Goal: Information Seeking & Learning: Learn about a topic

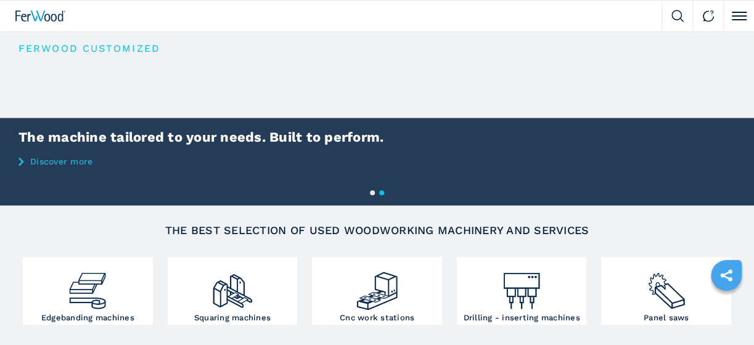
click at [324, 99] on video "Your browser does not support the video tag." at bounding box center [377, 117] width 754 height 173
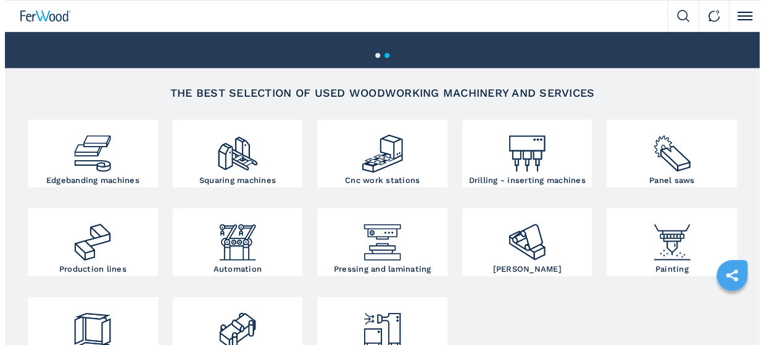
scroll to position [82, 0]
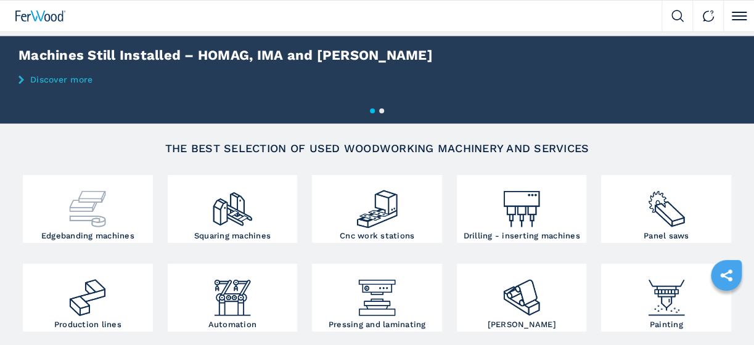
click at [131, 207] on div at bounding box center [88, 204] width 124 height 52
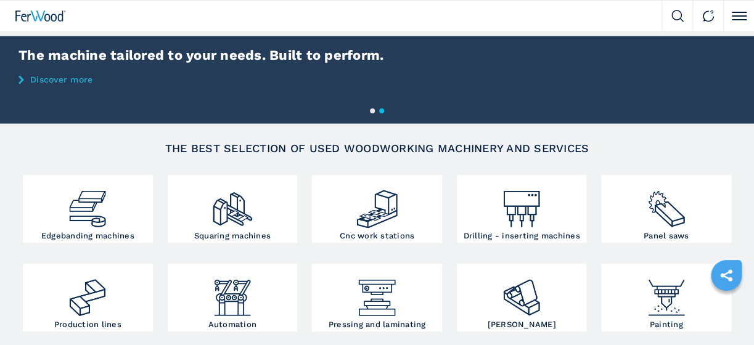
click at [672, 13] on img at bounding box center [678, 16] width 12 height 12
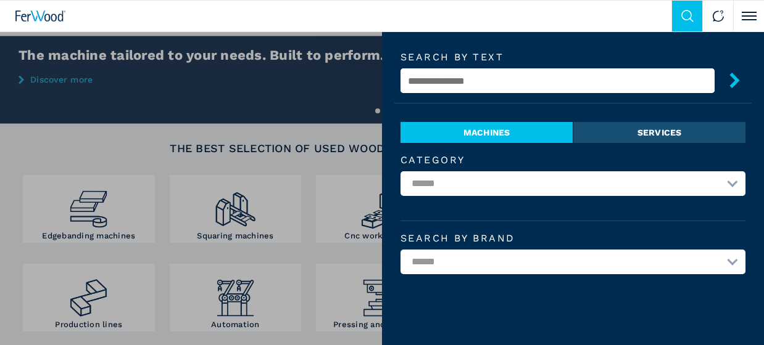
click at [509, 82] on input "text" at bounding box center [557, 80] width 314 height 25
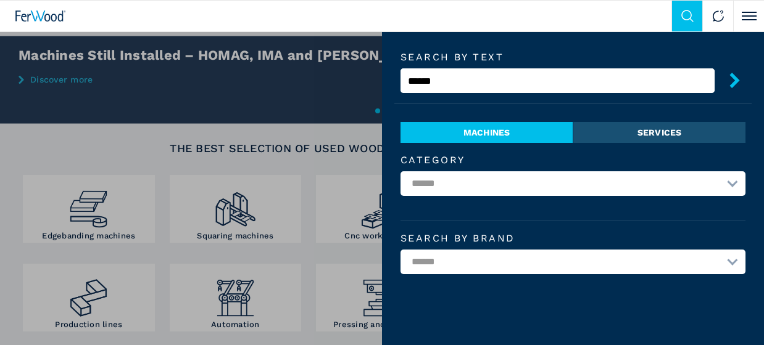
scroll to position [0, 0]
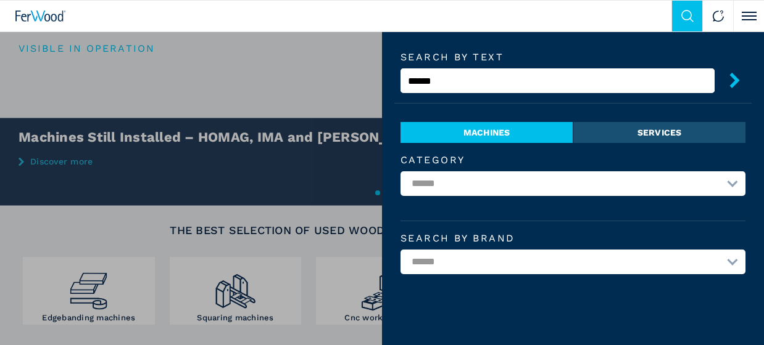
type input "******"
click at [714, 68] on button "submit-button" at bounding box center [729, 82] width 31 height 29
click at [471, 134] on li "Machines" at bounding box center [486, 132] width 172 height 21
type input "******"
click at [714, 68] on button "submit-button" at bounding box center [729, 82] width 31 height 29
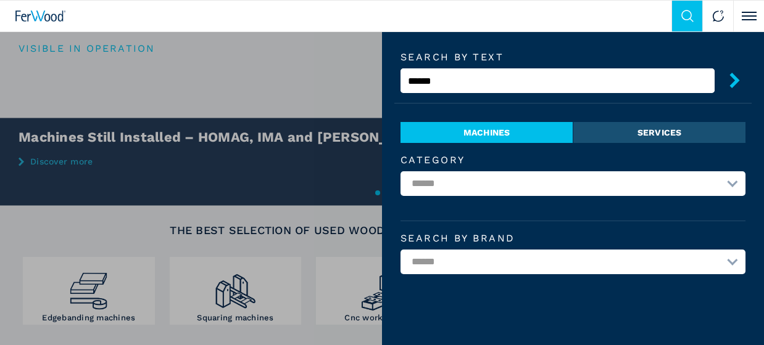
click at [729, 83] on icon "submit-button" at bounding box center [734, 80] width 10 height 15
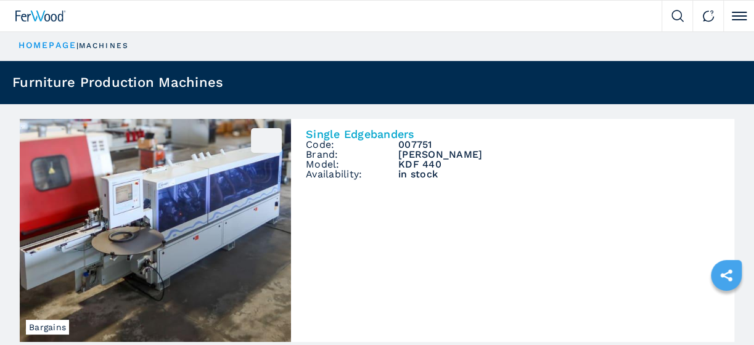
click at [221, 207] on img at bounding box center [155, 230] width 271 height 223
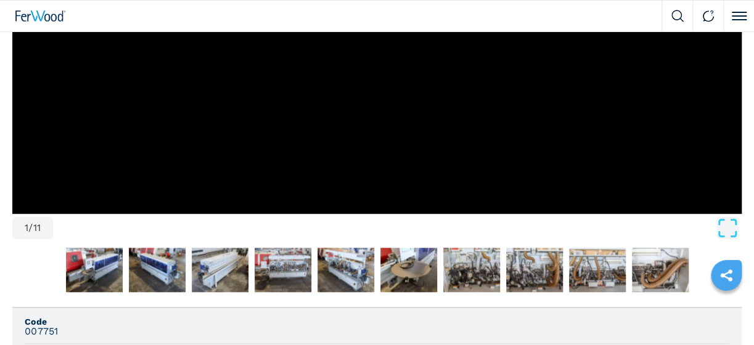
scroll to position [411, 0]
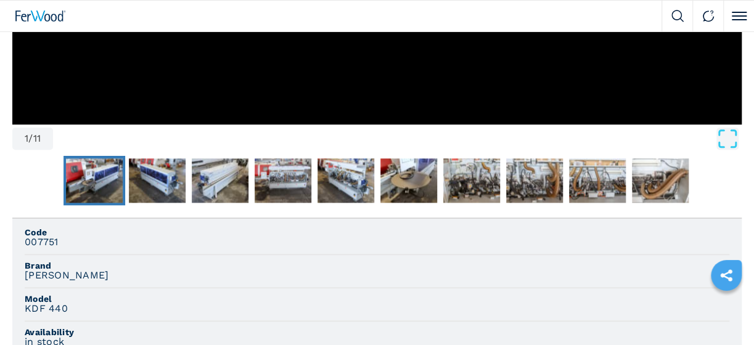
click at [92, 189] on img "Go to Slide 2" at bounding box center [94, 181] width 57 height 44
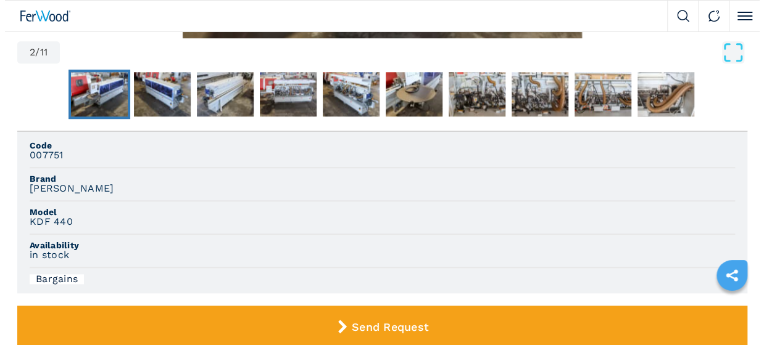
scroll to position [82, 0]
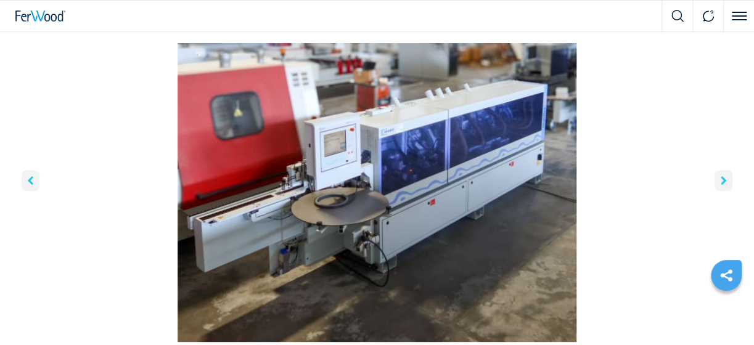
click at [724, 182] on icon "right-button" at bounding box center [724, 180] width 6 height 9
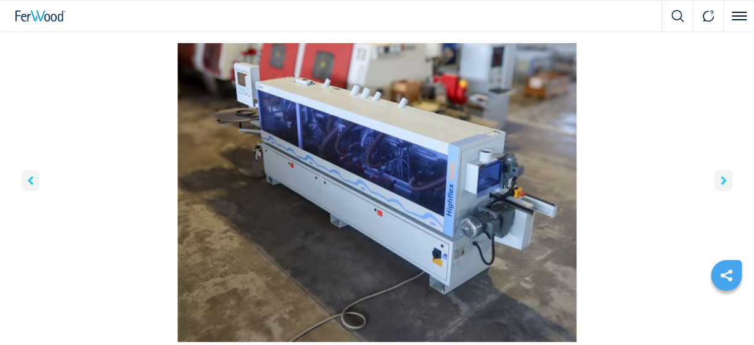
click at [724, 182] on icon "right-button" at bounding box center [724, 180] width 6 height 9
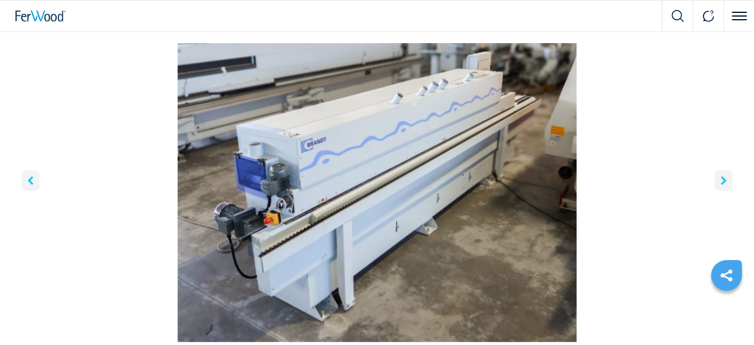
click at [724, 182] on icon "right-button" at bounding box center [724, 180] width 6 height 9
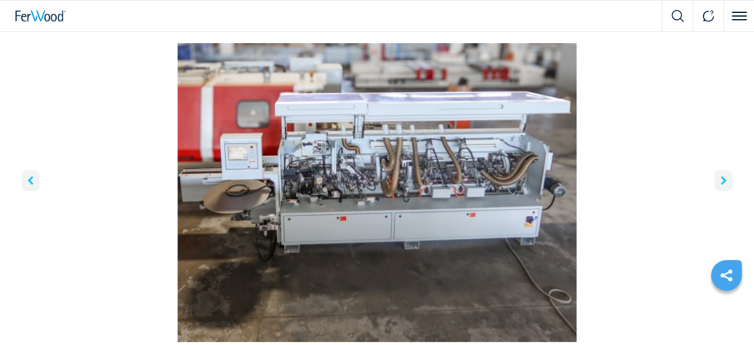
click at [724, 182] on icon "right-button" at bounding box center [724, 180] width 6 height 9
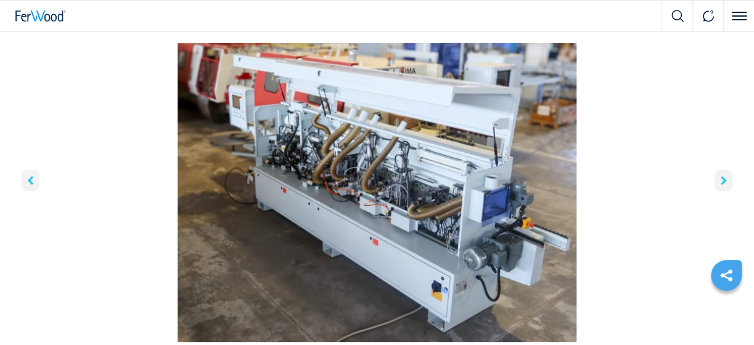
click at [724, 182] on icon "right-button" at bounding box center [724, 180] width 6 height 9
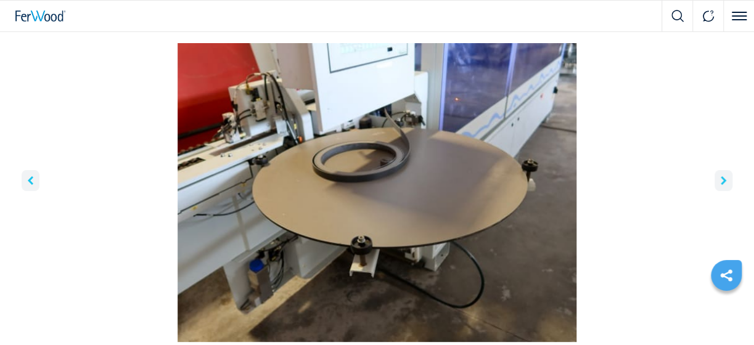
click at [724, 182] on icon "right-button" at bounding box center [724, 180] width 6 height 9
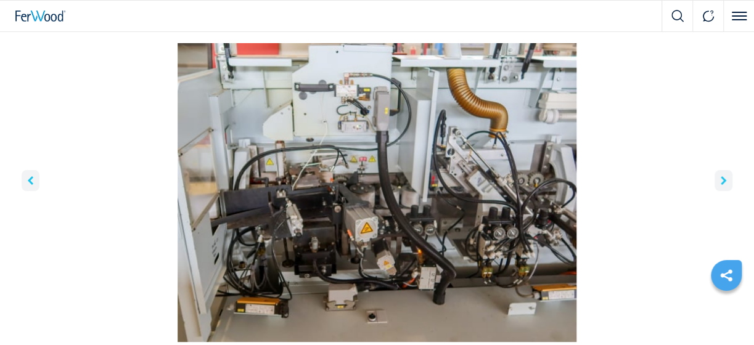
click at [724, 182] on icon "right-button" at bounding box center [724, 180] width 6 height 9
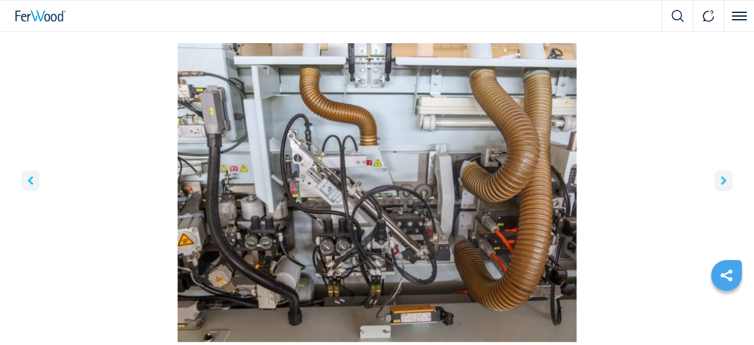
click at [724, 182] on icon "right-button" at bounding box center [724, 180] width 6 height 9
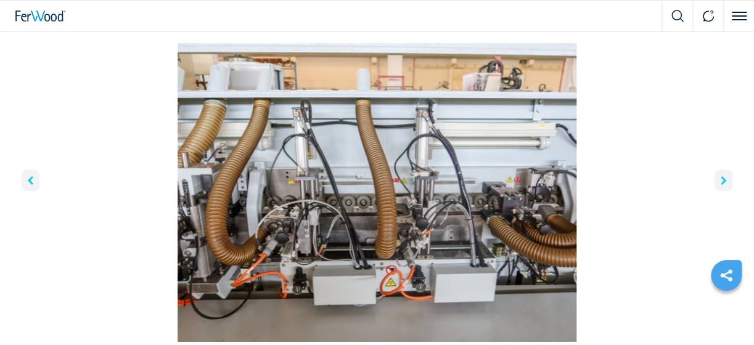
click at [724, 182] on icon "right-button" at bounding box center [724, 180] width 6 height 9
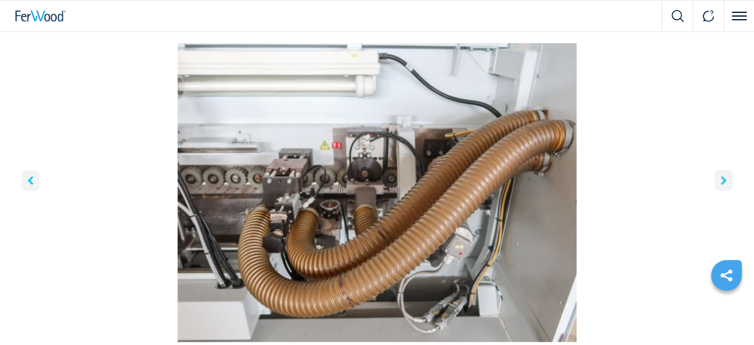
click at [724, 182] on icon "right-button" at bounding box center [724, 180] width 6 height 9
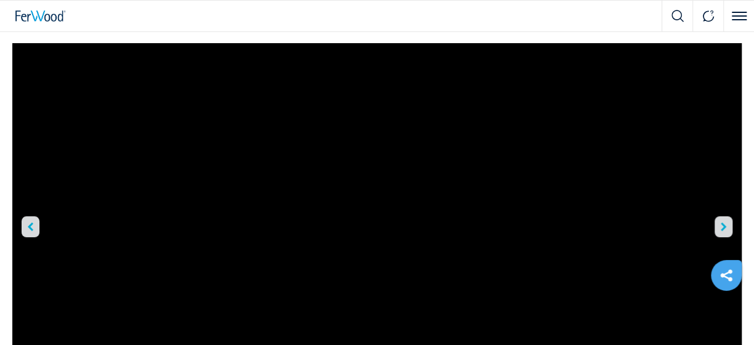
click at [719, 226] on button "right-button" at bounding box center [724, 226] width 18 height 21
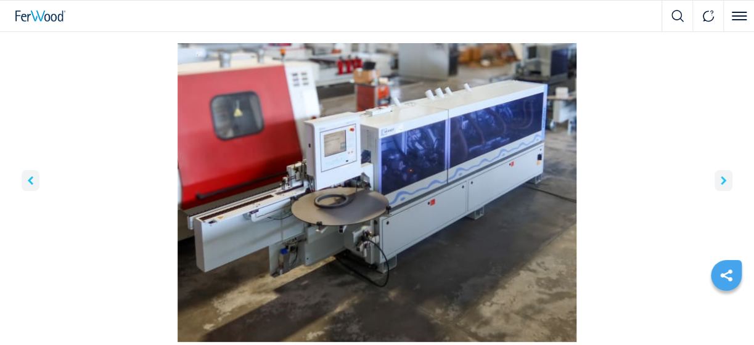
click at [25, 181] on button "left-button" at bounding box center [31, 180] width 18 height 21
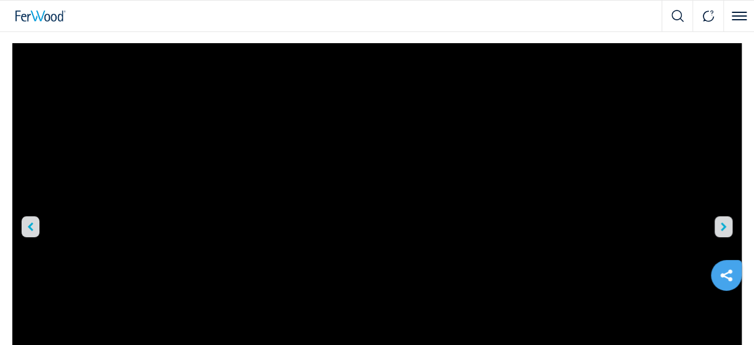
click at [673, 18] on img at bounding box center [678, 16] width 12 height 12
select select "**********"
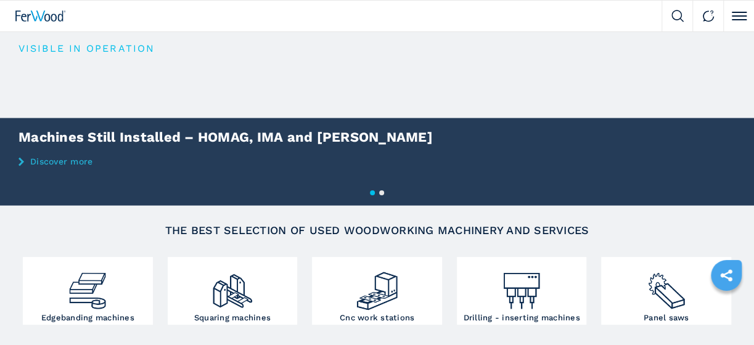
click at [679, 15] on img at bounding box center [678, 16] width 12 height 12
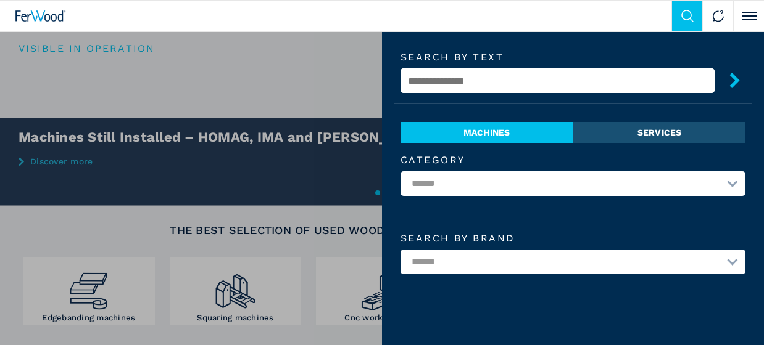
click at [480, 76] on input "text" at bounding box center [557, 80] width 314 height 25
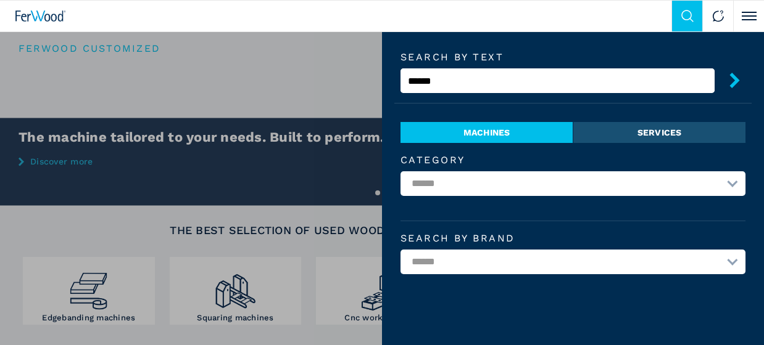
type input "******"
click at [714, 68] on button "submit-button" at bounding box center [729, 82] width 31 height 29
click at [728, 76] on icon "submit-button" at bounding box center [734, 80] width 15 height 15
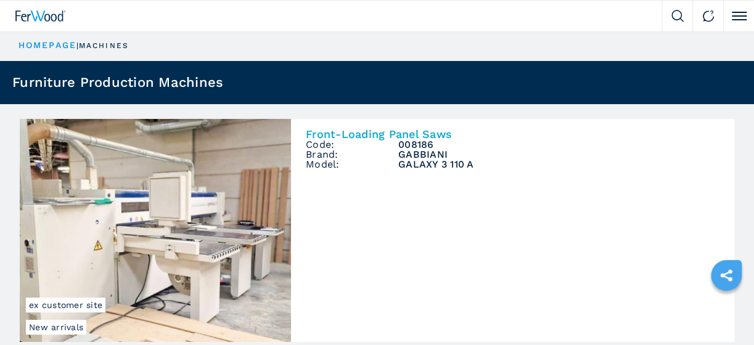
click at [242, 229] on img at bounding box center [155, 230] width 271 height 223
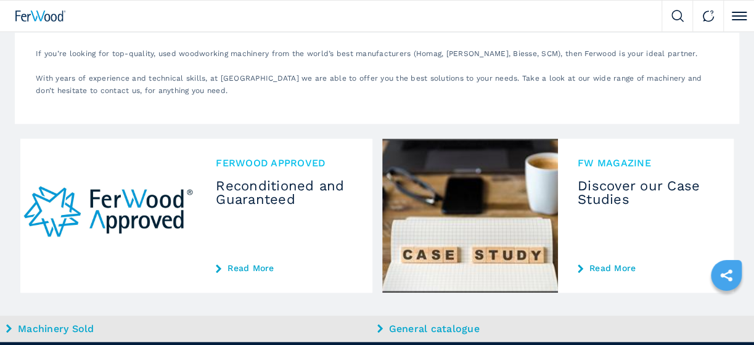
scroll to position [411, 0]
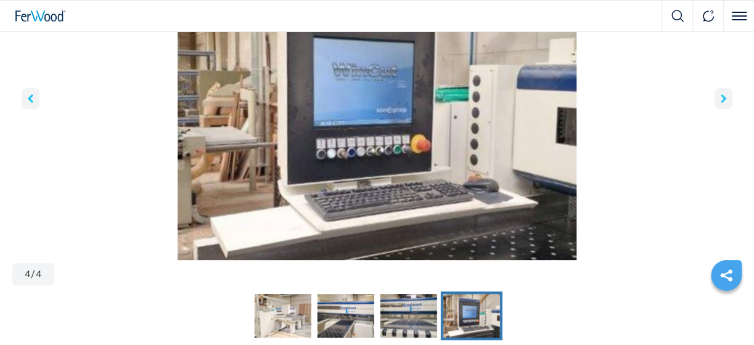
click at [725, 102] on button "right-button" at bounding box center [724, 98] width 18 height 21
